Goal: Check status: Check status

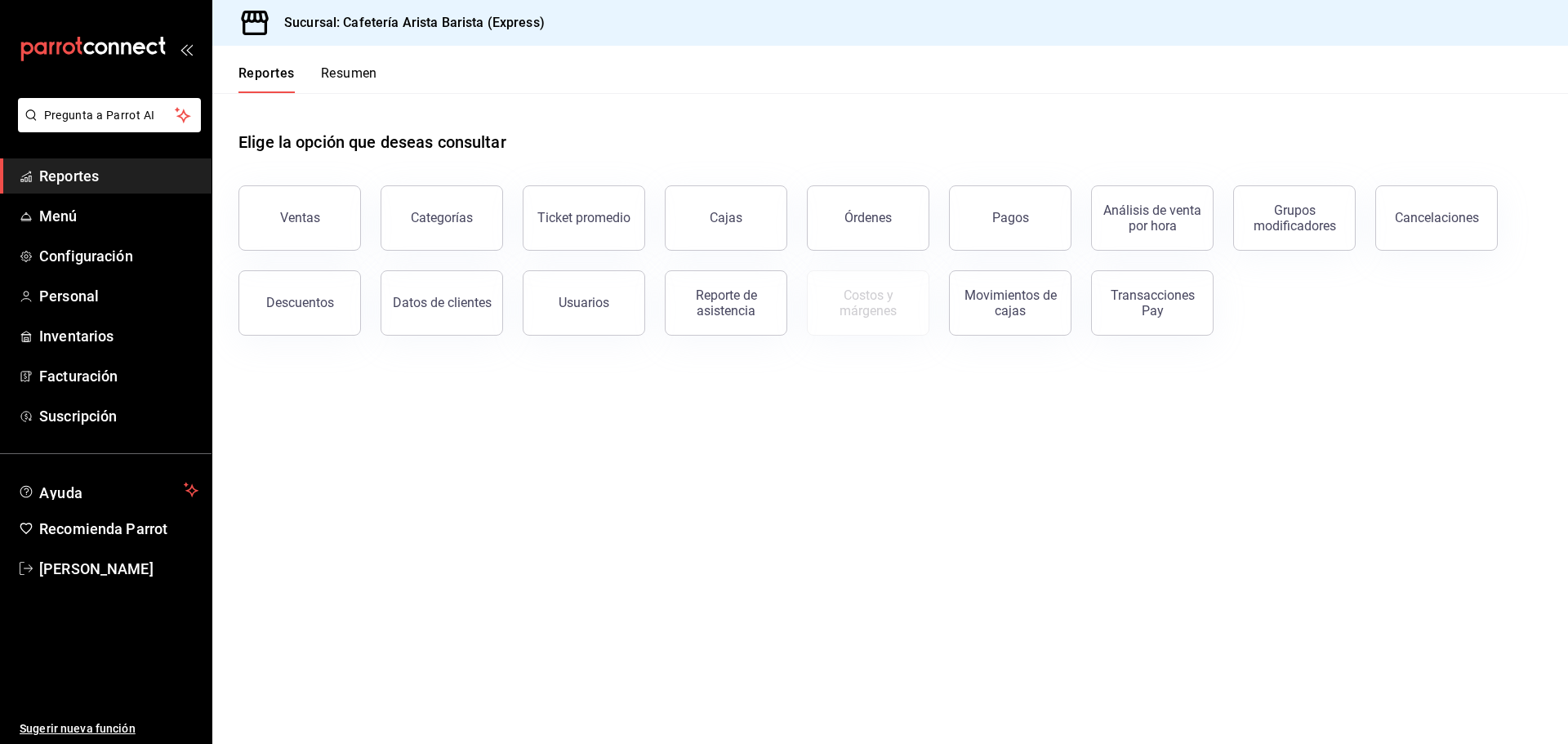
click at [361, 74] on button "Resumen" at bounding box center [349, 78] width 57 height 27
drag, startPoint x: 318, startPoint y: 56, endPoint x: 312, endPoint y: 42, distance: 15.2
click at [316, 51] on div "Reportes Resumen" at bounding box center [295, 69] width 165 height 47
click at [334, 58] on div "Reportes Resumen" at bounding box center [295, 69] width 165 height 47
click at [341, 76] on button "Resumen" at bounding box center [349, 78] width 57 height 27
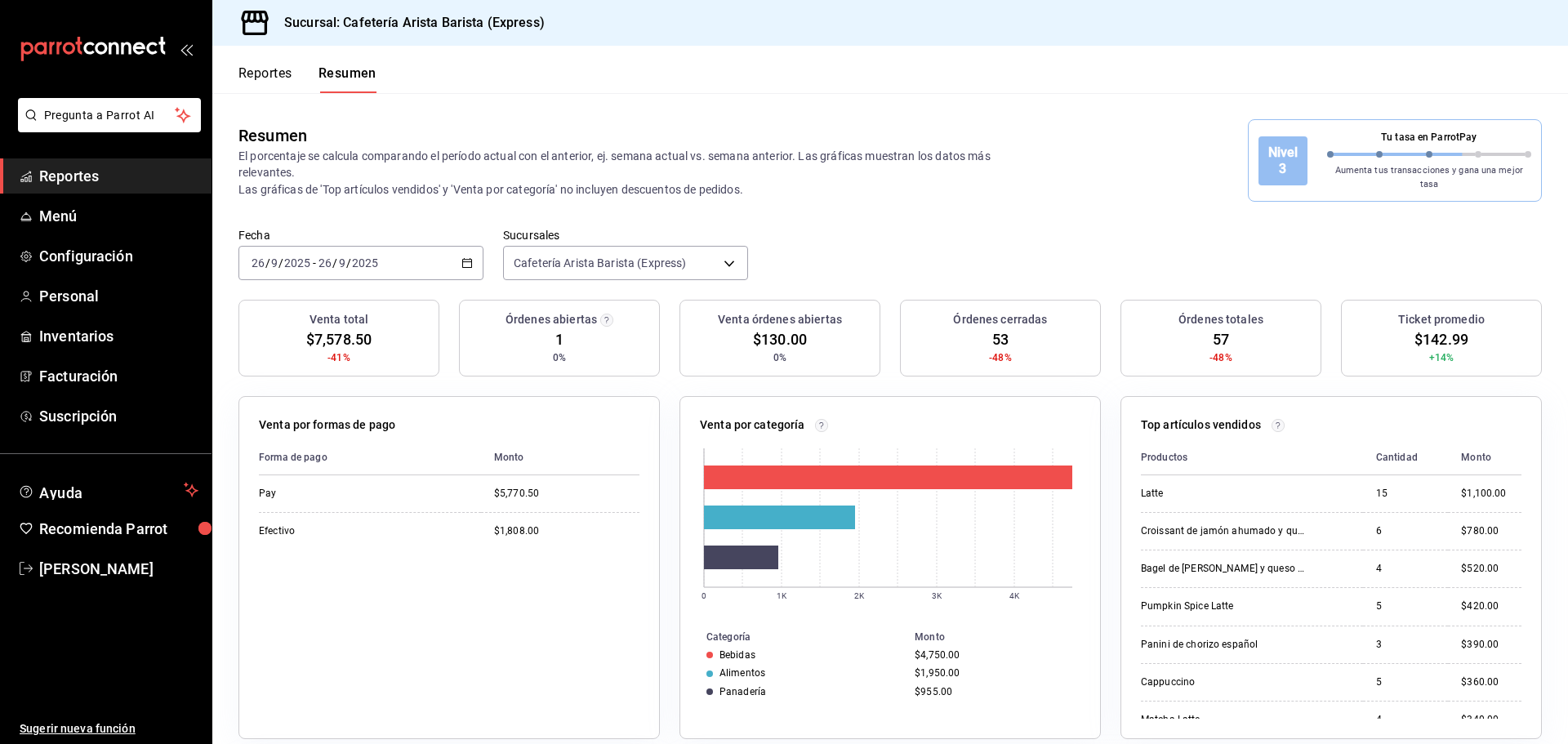
click at [466, 263] on div "[DATE] [DATE] - [DATE] [DATE]" at bounding box center [362, 262] width 245 height 34
click at [353, 344] on span "Ayer" at bounding box center [315, 349] width 126 height 17
click at [287, 82] on button "Reportes" at bounding box center [265, 78] width 54 height 27
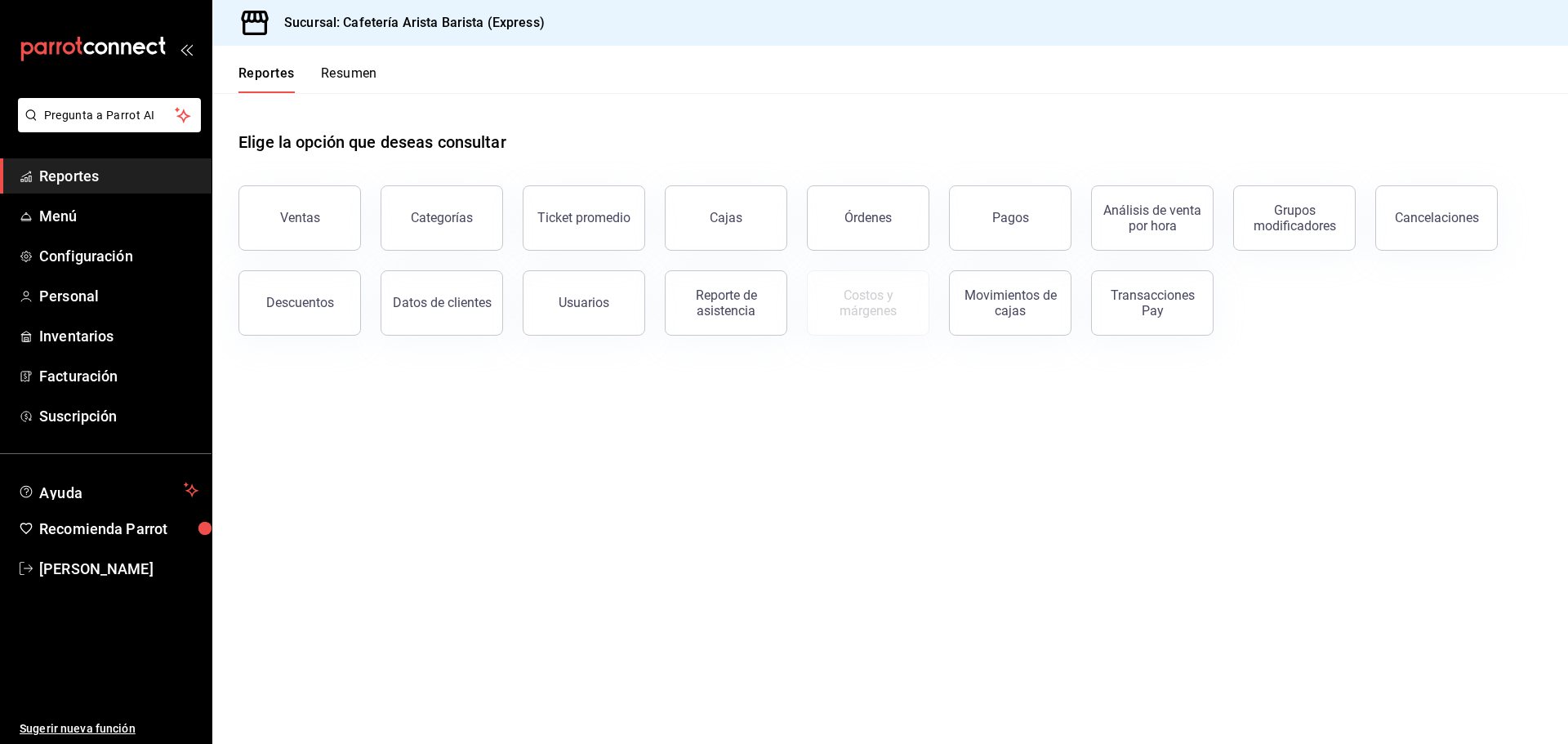
click at [871, 211] on div "Órdenes" at bounding box center [868, 217] width 47 height 15
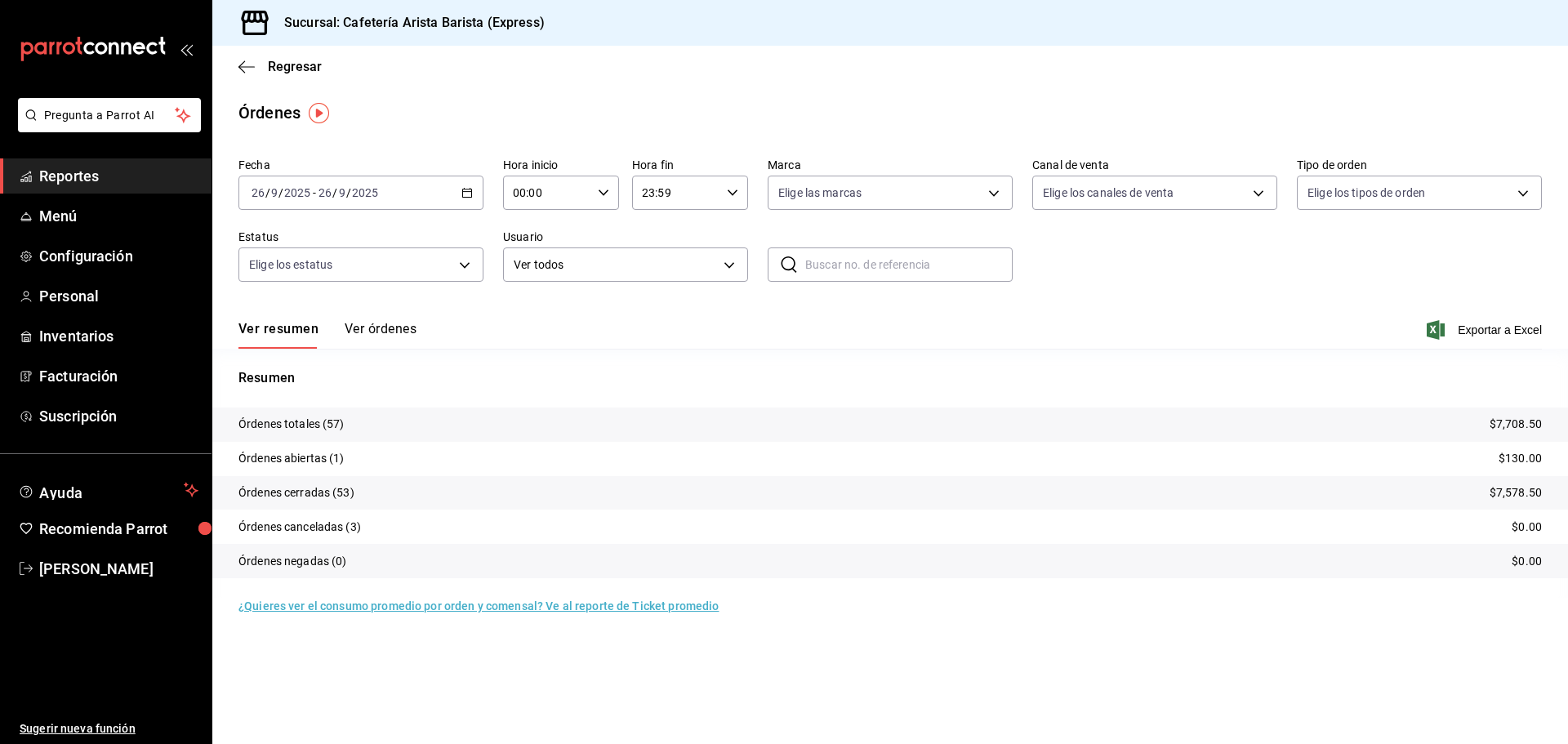
click at [396, 332] on button "Ver órdenes" at bounding box center [380, 334] width 72 height 27
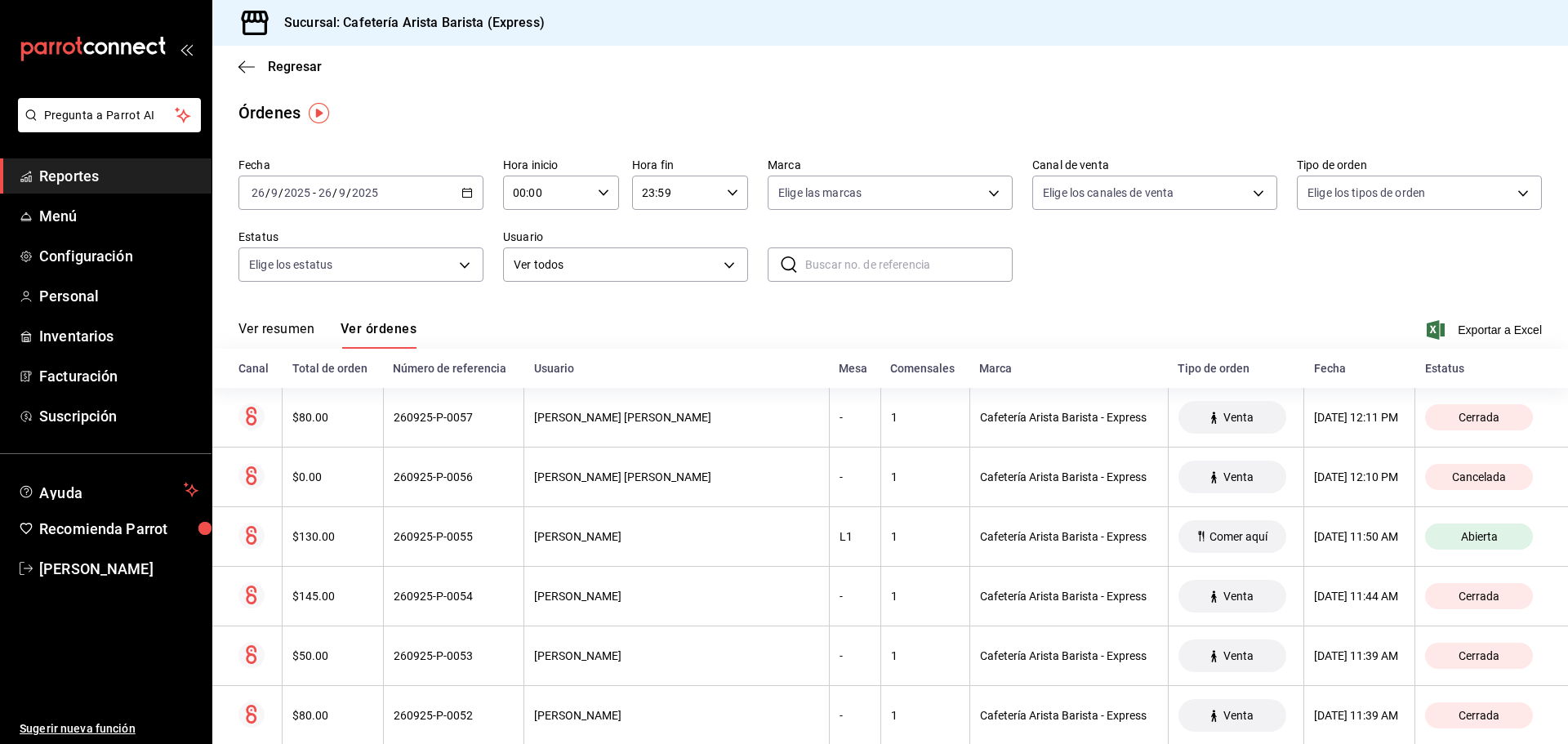
click at [468, 192] on \(Stroke\) "button" at bounding box center [467, 191] width 9 height 1
click at [316, 280] on span "Ayer" at bounding box center [315, 279] width 126 height 17
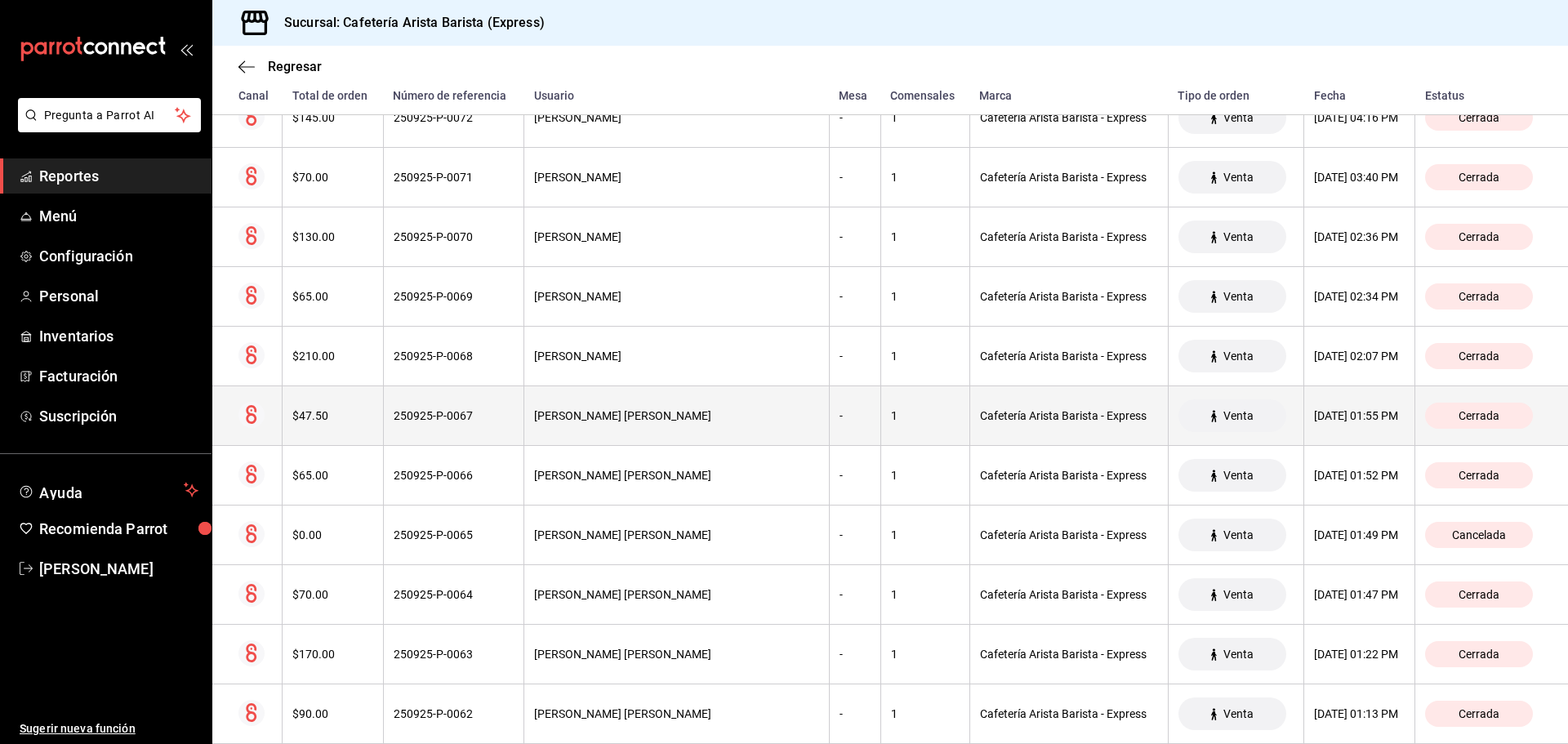
scroll to position [1337, 0]
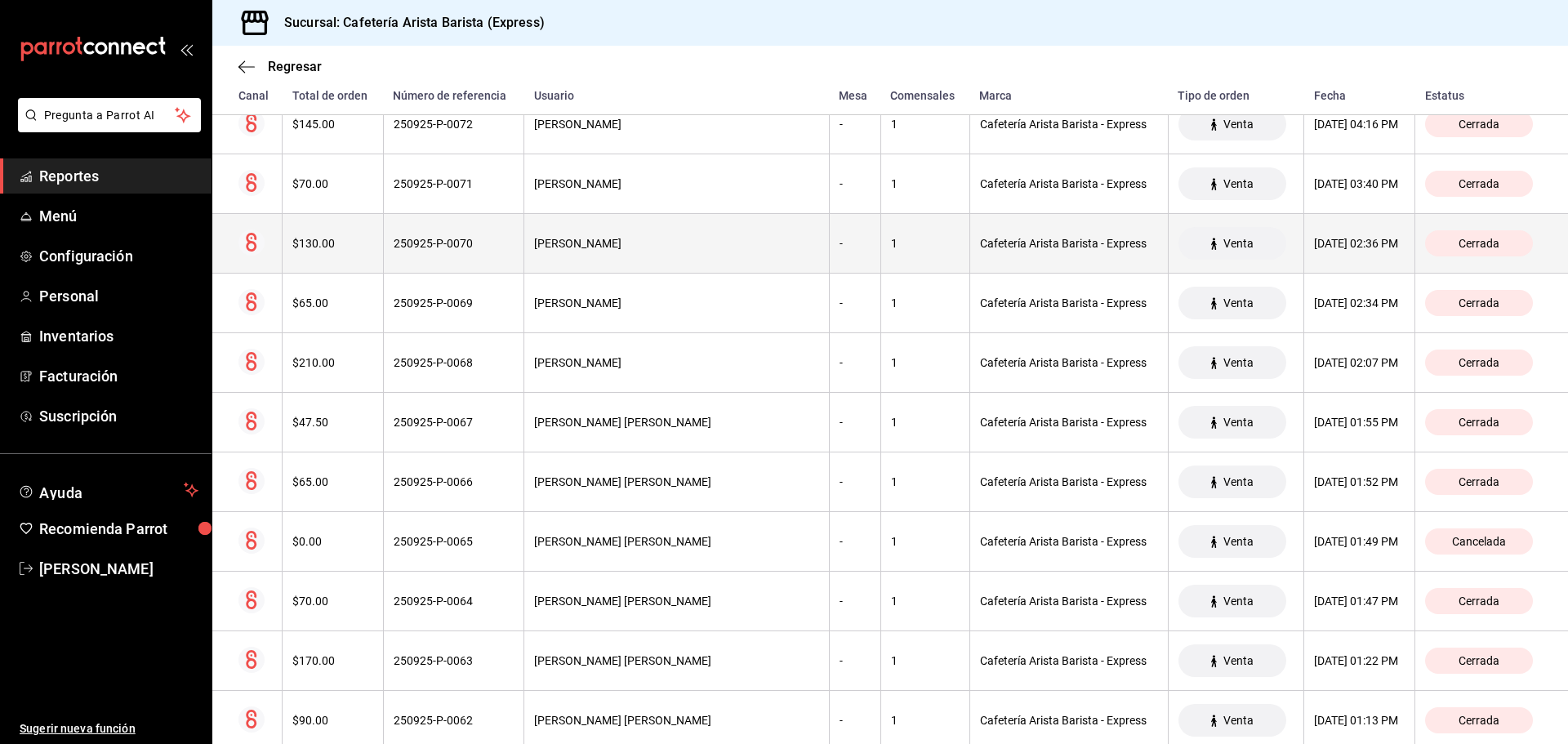
click at [442, 249] on div "250925-P-0070" at bounding box center [454, 244] width 121 height 13
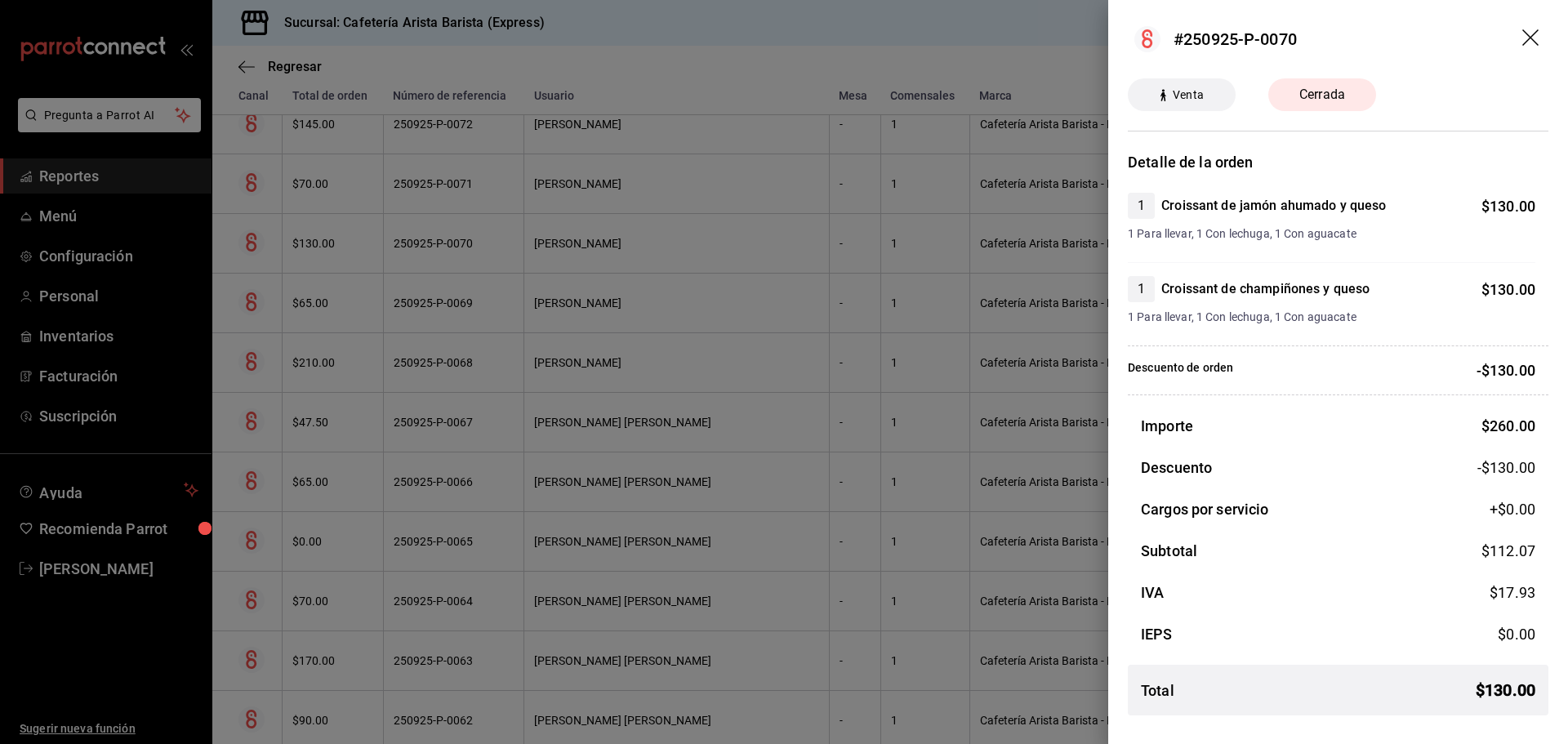
click at [442, 249] on div at bounding box center [784, 372] width 1568 height 744
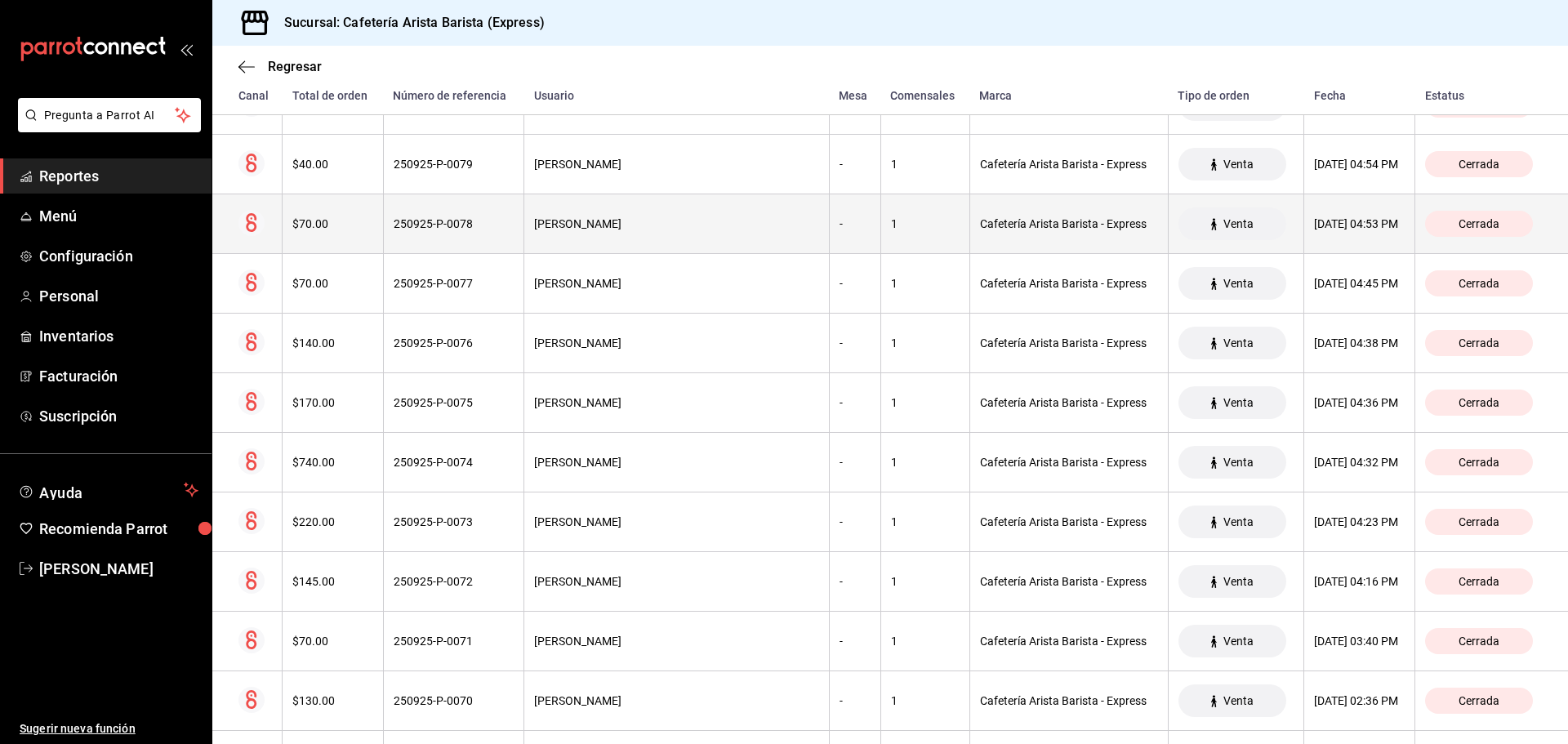
scroll to position [847, 0]
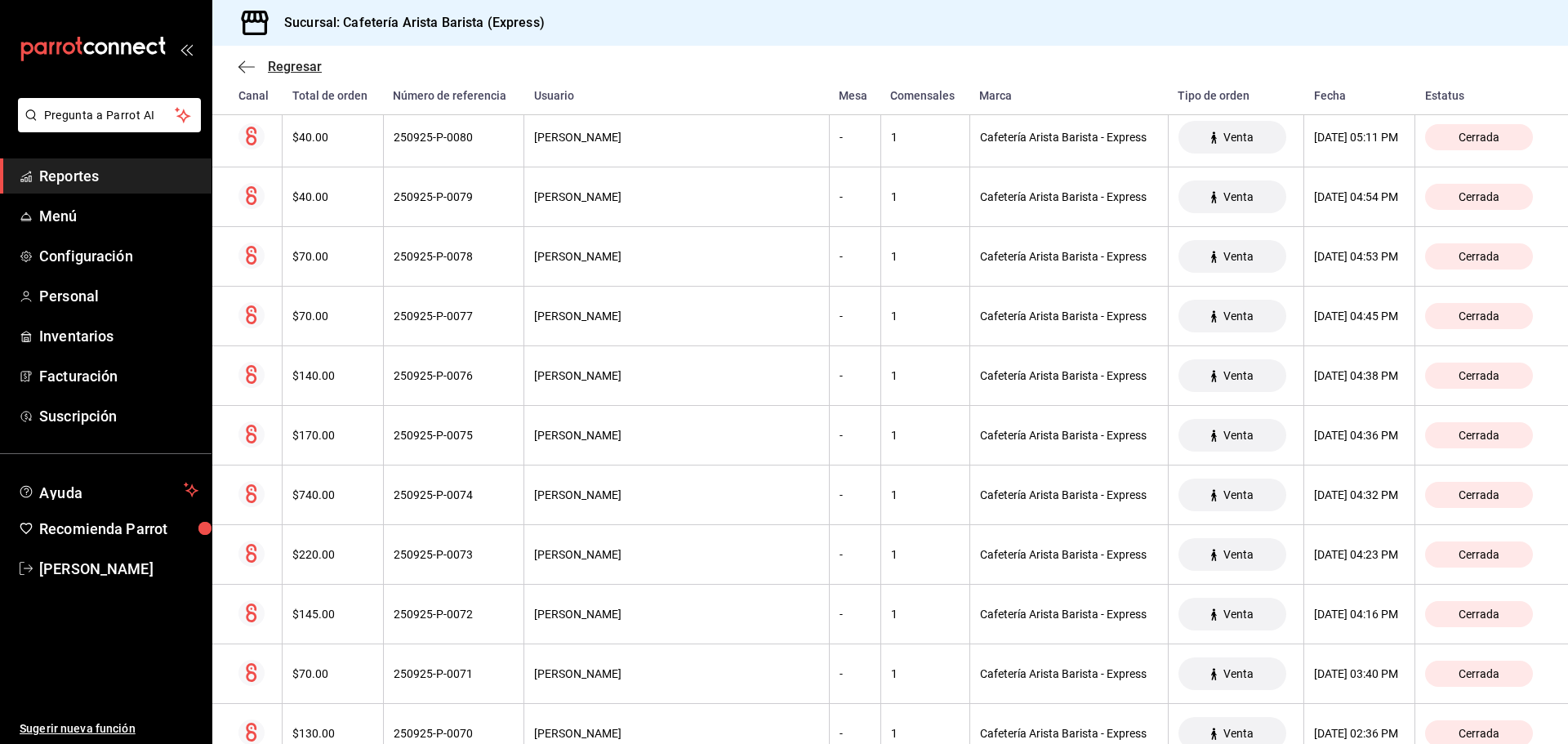
click at [259, 70] on span "Regresar" at bounding box center [280, 66] width 83 height 15
